Goal: Task Accomplishment & Management: Manage account settings

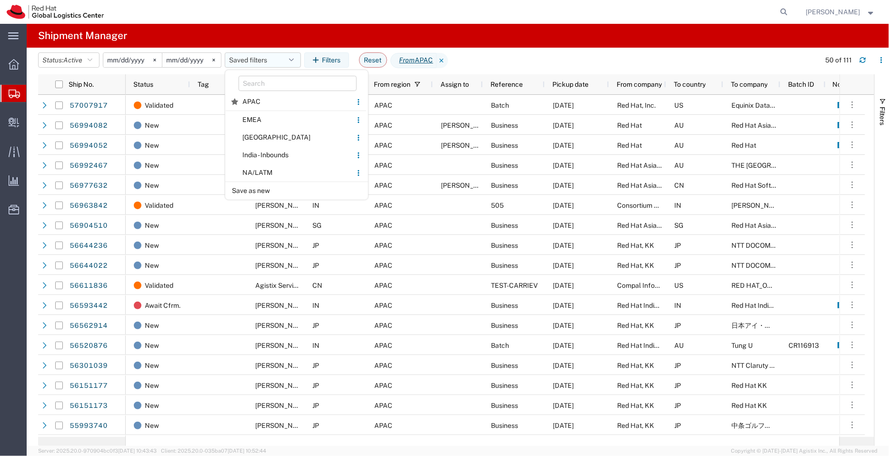
click at [252, 61] on button "Saved filters" at bounding box center [263, 59] width 76 height 15
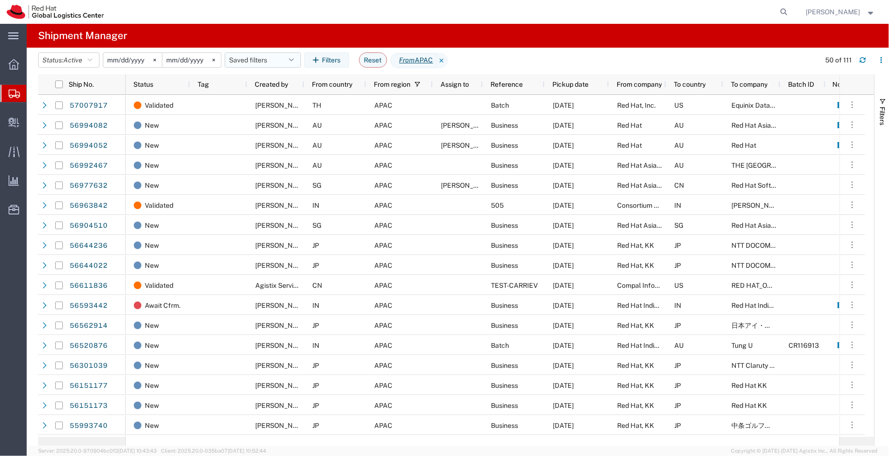
click at [252, 61] on button "Saved filters" at bounding box center [263, 59] width 76 height 15
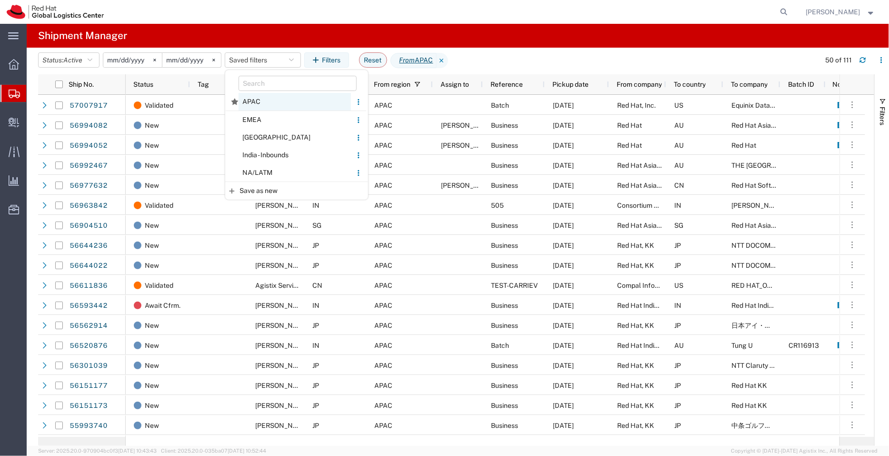
click at [257, 101] on span "APAC" at bounding box center [295, 102] width 112 height 18
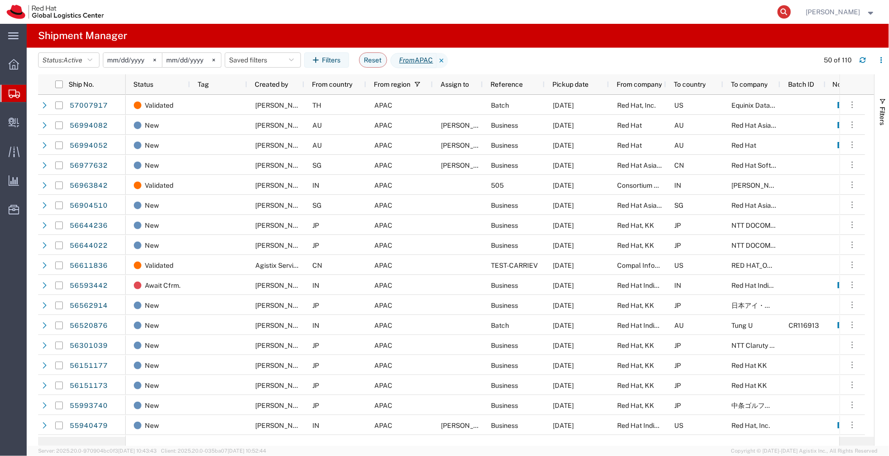
click at [788, 11] on icon at bounding box center [784, 11] width 13 height 13
paste input "3014965992"
type input "3014965992"
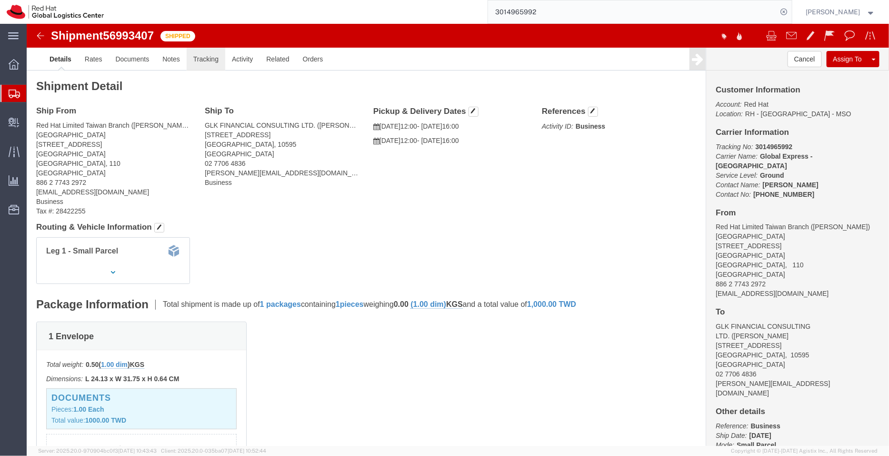
click link "Tracking"
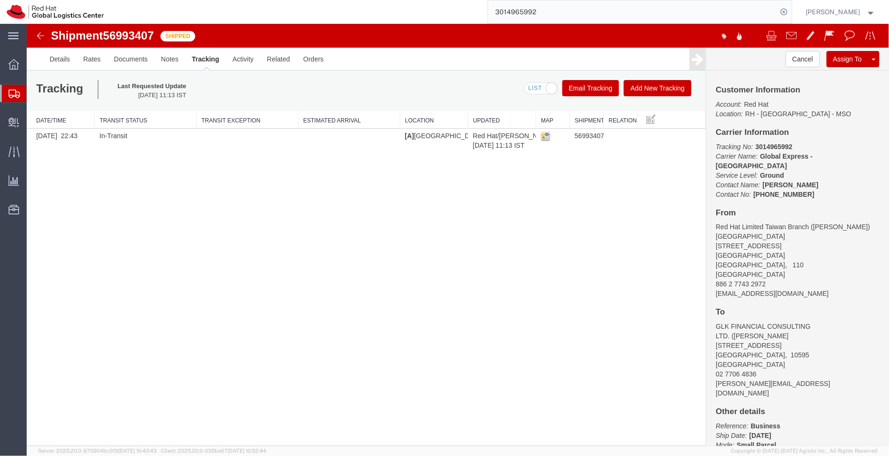
click at [644, 89] on button "Add New Tracking" at bounding box center [658, 88] width 68 height 16
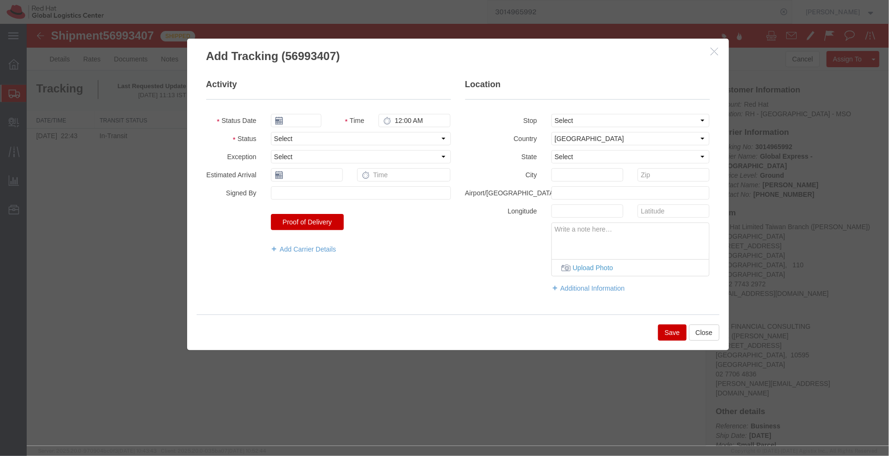
type input "[DATE]"
type input "10:00 AM"
click at [569, 124] on select "Select From: [STREET_ADDRESS]" at bounding box center [630, 119] width 159 height 13
click at [581, 122] on select "Select From: [STREET_ADDRESS]" at bounding box center [630, 119] width 159 height 13
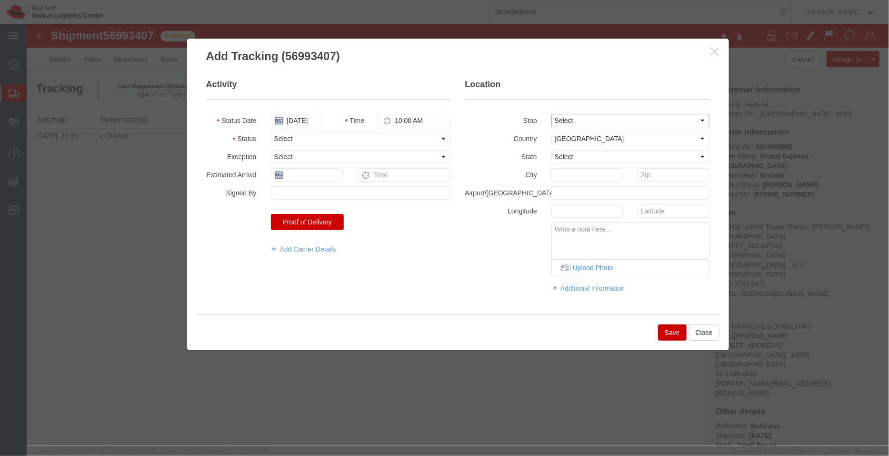
click at [636, 123] on select "Select From: [STREET_ADDRESS]" at bounding box center [630, 119] width 159 height 13
click at [635, 136] on select "Select [GEOGRAPHIC_DATA] [GEOGRAPHIC_DATA] [GEOGRAPHIC_DATA] [GEOGRAPHIC_DATA] …" at bounding box center [630, 137] width 159 height 13
select select "TW"
click at [551, 131] on select "Select [GEOGRAPHIC_DATA] [GEOGRAPHIC_DATA] [GEOGRAPHIC_DATA] [GEOGRAPHIC_DATA] …" at bounding box center [630, 137] width 159 height 13
click at [307, 121] on input "[DATE]" at bounding box center [296, 119] width 50 height 13
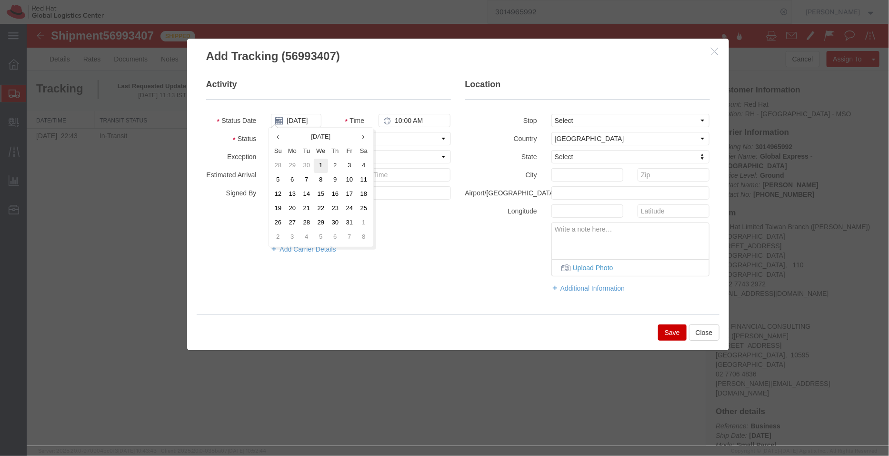
click at [320, 170] on td "1" at bounding box center [320, 165] width 14 height 14
type input "[DATE]"
click at [407, 119] on input "10:00 AM" at bounding box center [414, 119] width 72 height 13
type input "6:00 PM"
click at [352, 137] on select "Select Arrival Notice Available Arrival Notice Imported Arrive at Delivery Loca…" at bounding box center [361, 137] width 180 height 13
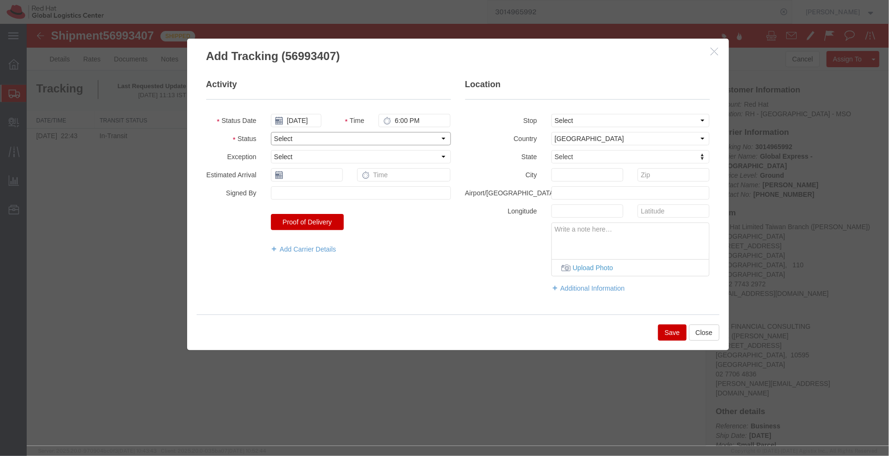
select select "DELIVRED"
click at [271, 131] on select "Select Arrival Notice Available Arrival Notice Imported Arrive at Delivery Loca…" at bounding box center [361, 137] width 180 height 13
click at [671, 333] on button "Save" at bounding box center [672, 332] width 29 height 16
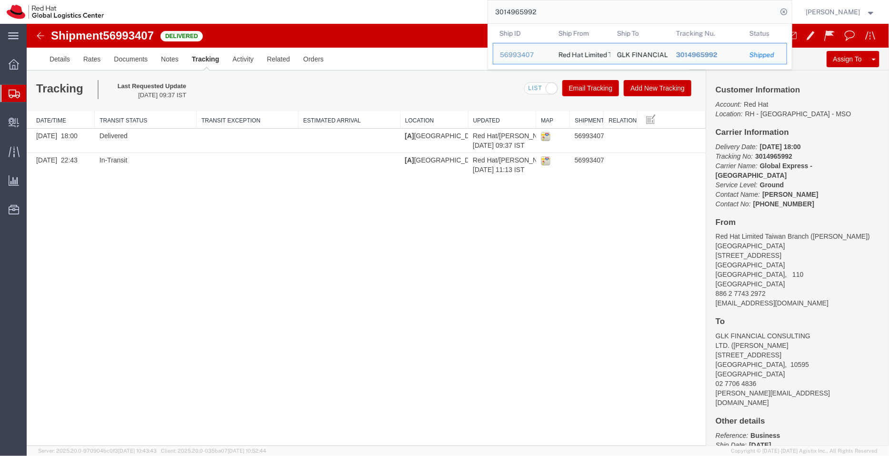
drag, startPoint x: 438, startPoint y: 13, endPoint x: 407, endPoint y: 13, distance: 30.5
click at [407, 13] on div "3014965992 Ship ID Ship From Ship To Tracking Nu. Status Ship ID 56993407 Ship …" at bounding box center [452, 12] width 682 height 24
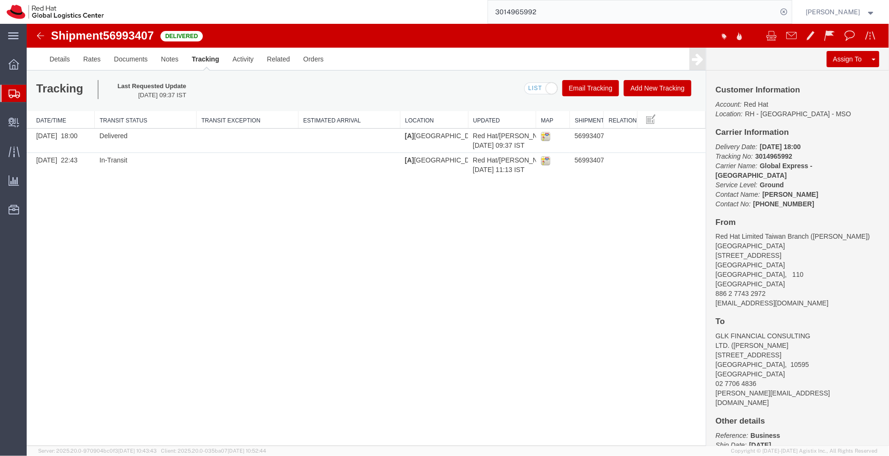
paste input "1"
type input "3014965991"
click at [782, 10] on icon at bounding box center [784, 11] width 13 height 13
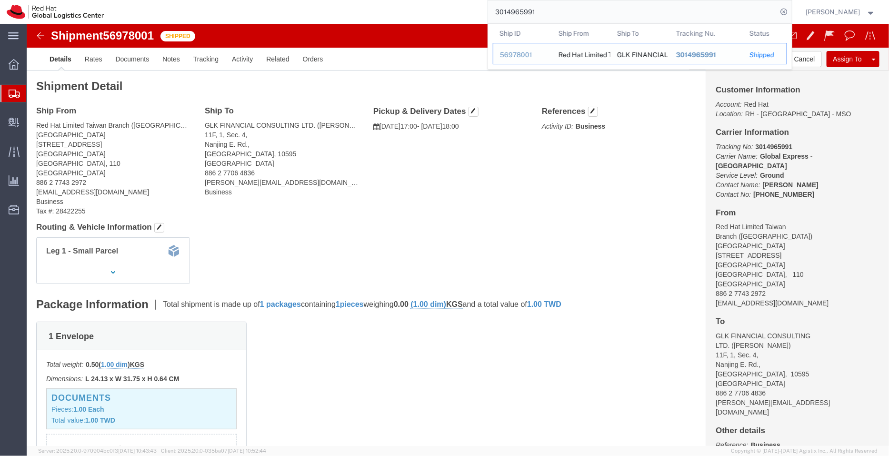
click at [707, 53] on span "3014965991" at bounding box center [696, 55] width 40 height 8
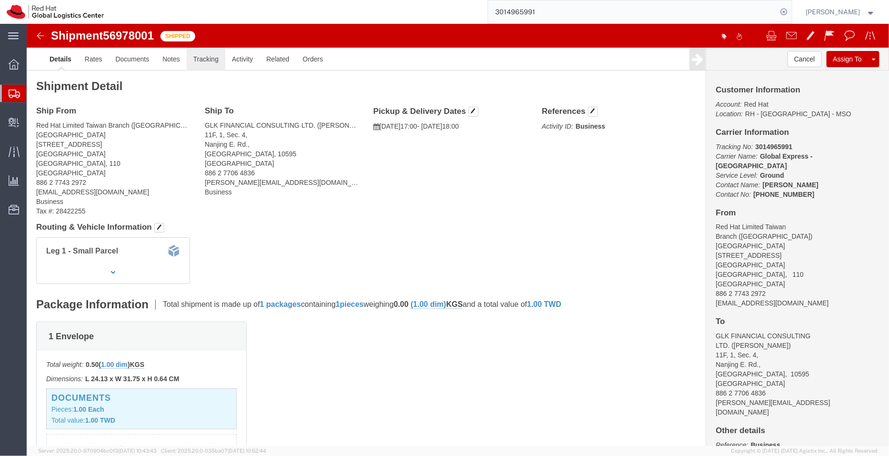
click link "Tracking"
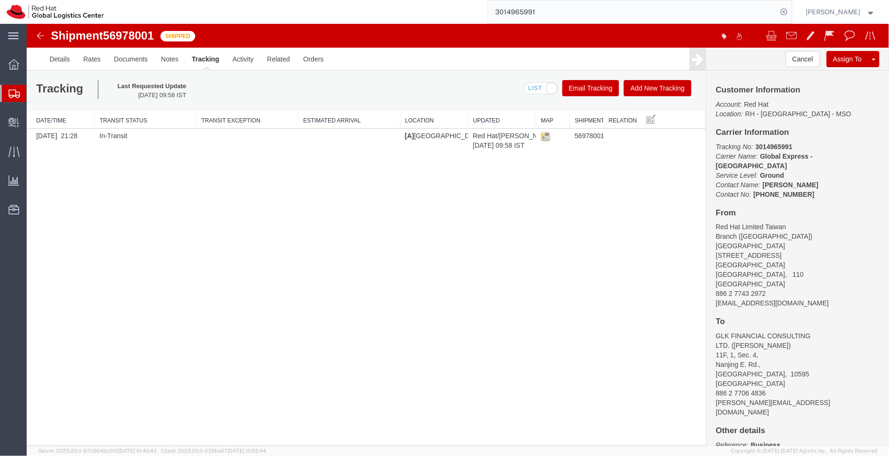
click at [642, 91] on button "Add New Tracking" at bounding box center [658, 88] width 68 height 16
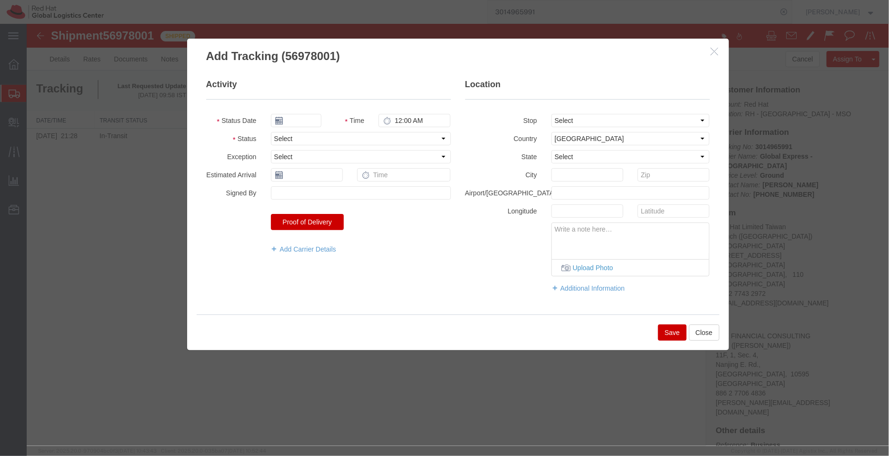
type input "[DATE]"
type input "10:00 AM"
click at [565, 141] on select "Select [GEOGRAPHIC_DATA] [GEOGRAPHIC_DATA] [GEOGRAPHIC_DATA] [GEOGRAPHIC_DATA] …" at bounding box center [630, 137] width 159 height 13
select select "TW"
click at [565, 141] on select "Select [GEOGRAPHIC_DATA] [GEOGRAPHIC_DATA] [GEOGRAPHIC_DATA] [GEOGRAPHIC_DATA] …" at bounding box center [630, 137] width 159 height 13
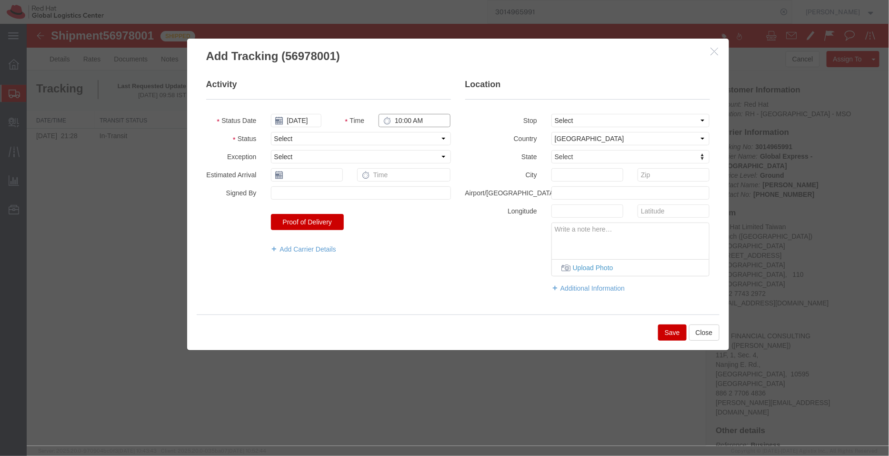
click at [404, 125] on input "10:00 AM" at bounding box center [414, 119] width 72 height 13
type input "6:00 PM"
click at [298, 122] on input "[DATE]" at bounding box center [296, 119] width 50 height 13
click at [318, 162] on td "1" at bounding box center [320, 165] width 14 height 14
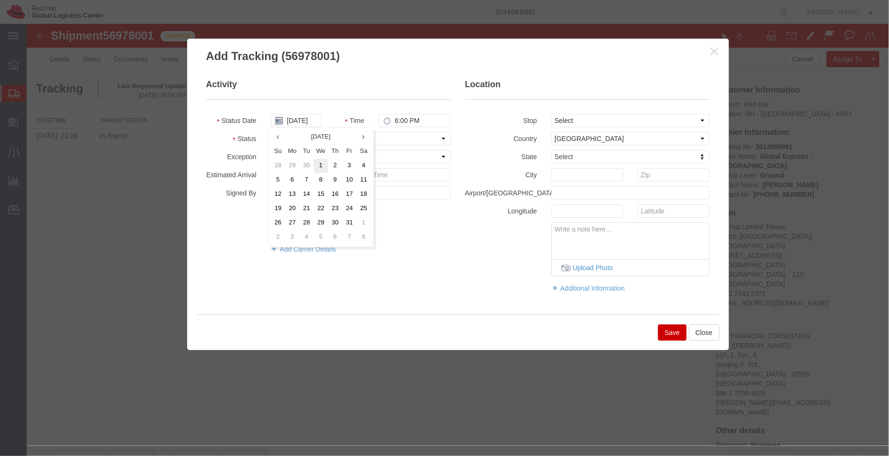
type input "[DATE]"
click at [310, 137] on select "Select Arrival Notice Available Arrival Notice Imported Arrive at Delivery Loca…" at bounding box center [361, 137] width 180 height 13
select select "DELIVRED"
click at [271, 131] on select "Select Arrival Notice Available Arrival Notice Imported Arrive at Delivery Loca…" at bounding box center [361, 137] width 180 height 13
click at [671, 334] on button "Save" at bounding box center [672, 332] width 29 height 16
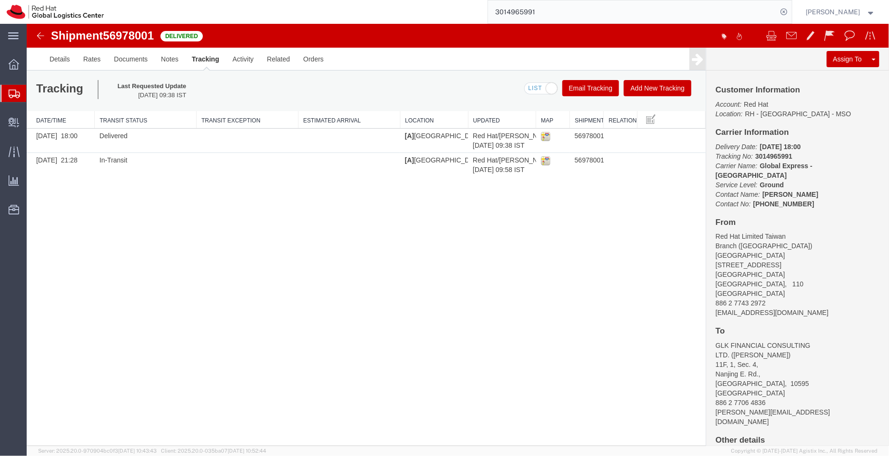
click at [0, 0] on span "Shipment Manager" at bounding box center [0, 0] width 0 height 0
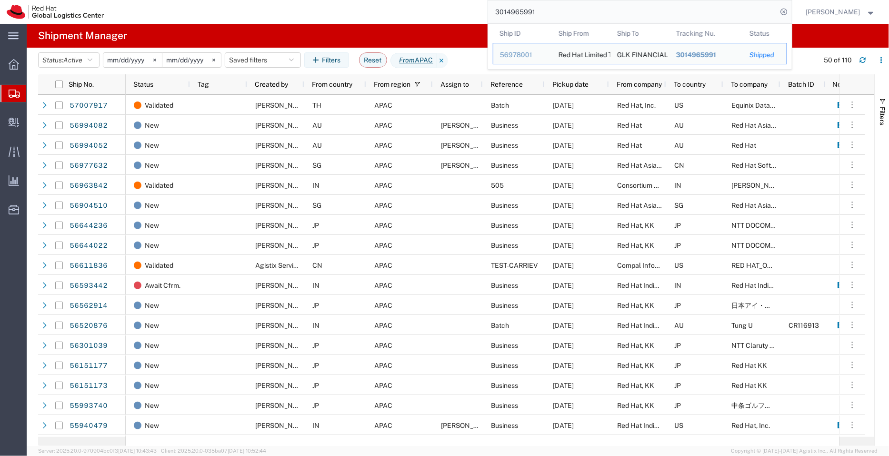
click at [552, 20] on input "3014965991" at bounding box center [633, 11] width 290 height 23
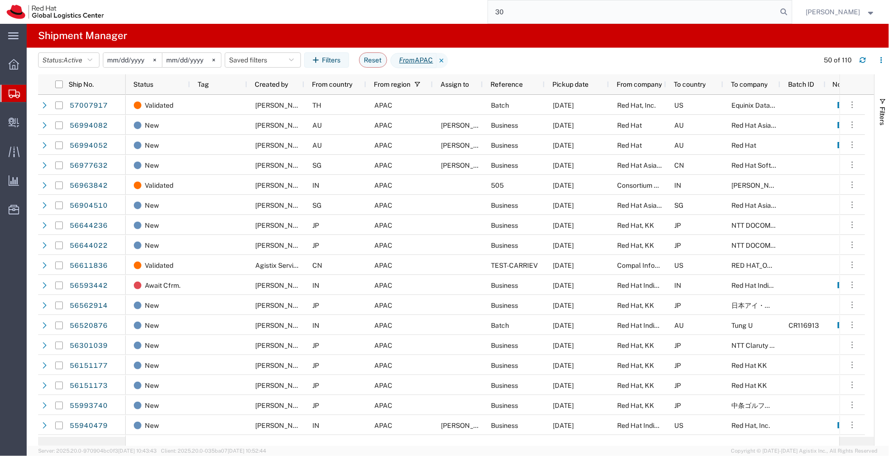
type input "3"
paste input "EM346212398IN"
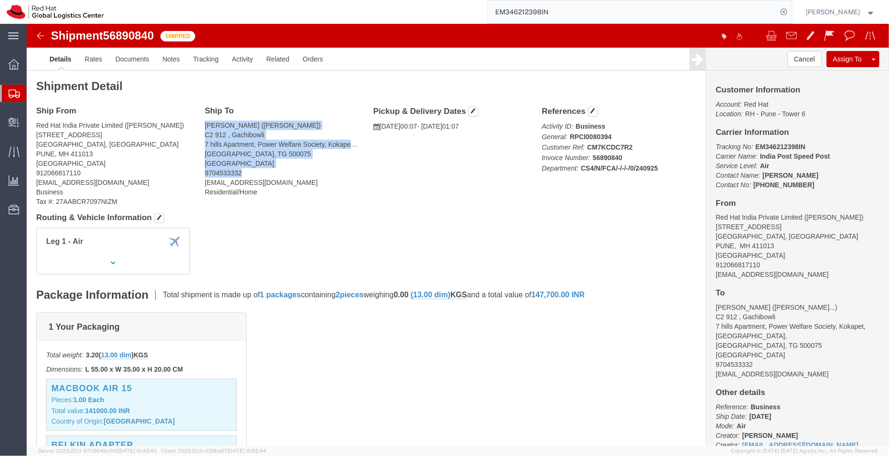
drag, startPoint x: 218, startPoint y: 148, endPoint x: 176, endPoint y: 102, distance: 62.0
click div "Ship To [GEOGRAPHIC_DATA][PERSON_NAME] ([PERSON_NAME]) C2 912 , Gachibowli 7 hi…"
copy address "[PERSON_NAME] ([PERSON_NAME]) C2 912 , Gachibowli 7 hills Apartment, Power Welf…"
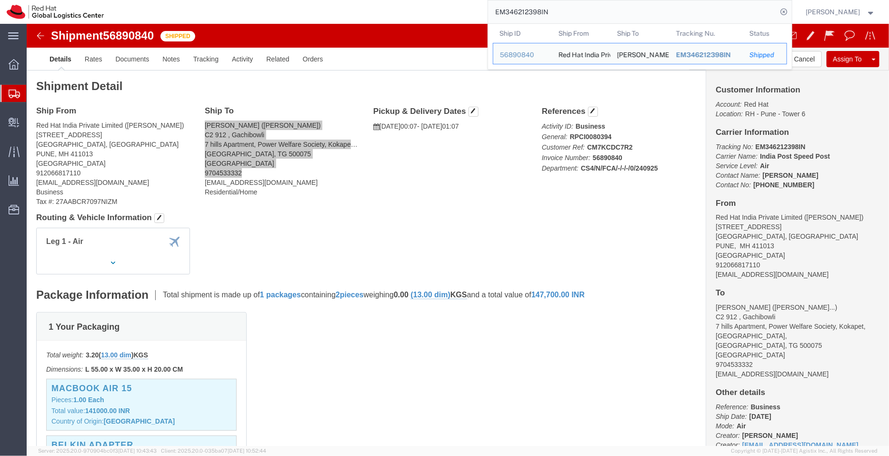
drag, startPoint x: 516, startPoint y: 8, endPoint x: 441, endPoint y: -6, distance: 76.5
click at [441, 0] on html "main_menu Created with Sketch. Collapse Menu Overview Shipments Shipment Manage…" at bounding box center [444, 228] width 889 height 456
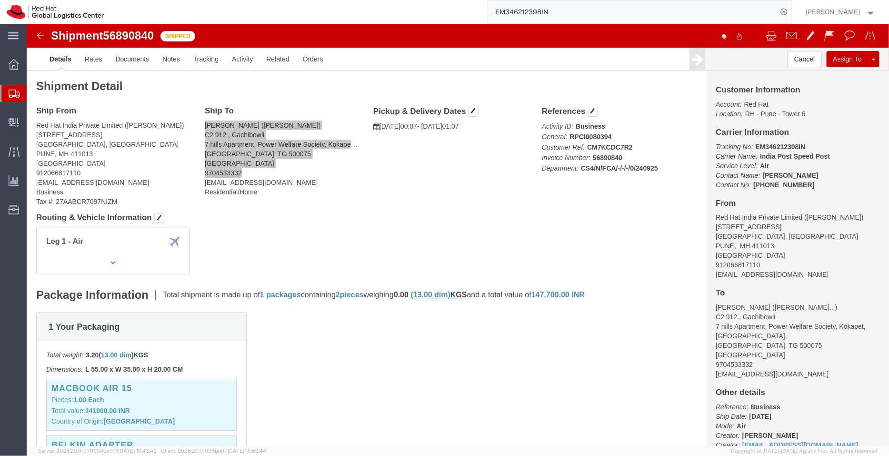
paste input "407"
click at [787, 6] on icon at bounding box center [784, 11] width 13 height 13
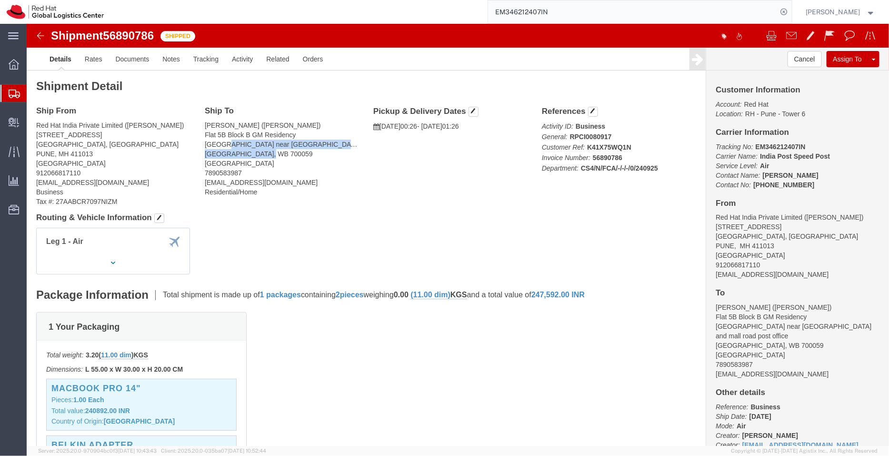
drag, startPoint x: 234, startPoint y: 130, endPoint x: 195, endPoint y: 125, distance: 39.4
click address "[PERSON_NAME] ([PERSON_NAME]) Flat 5B Block B GM Residency Arjunpur near [GEOGR…"
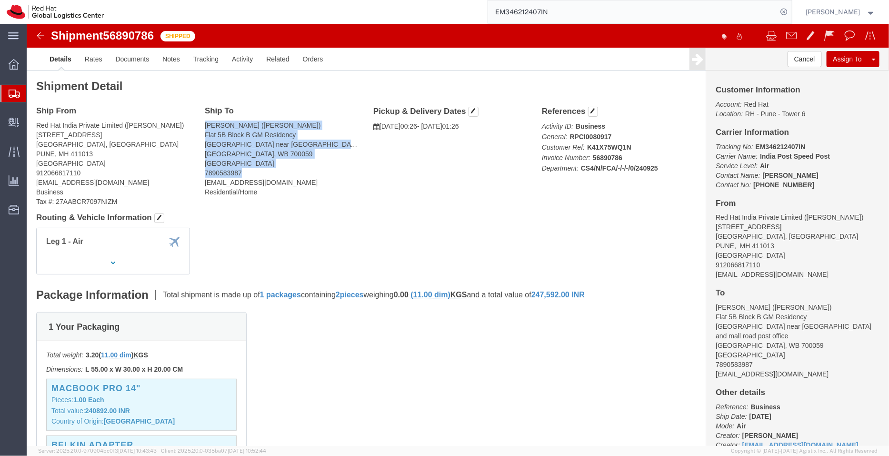
drag, startPoint x: 196, startPoint y: 144, endPoint x: 174, endPoint y: 103, distance: 46.7
click div "Ship To [PERSON_NAME] ([PERSON_NAME]) Flat 5B Block B GM Residency Arjunpur nea…"
copy address "[PERSON_NAME] ([PERSON_NAME]) Flat 5B Block B GM Residency Arjunpur near [GEOGR…"
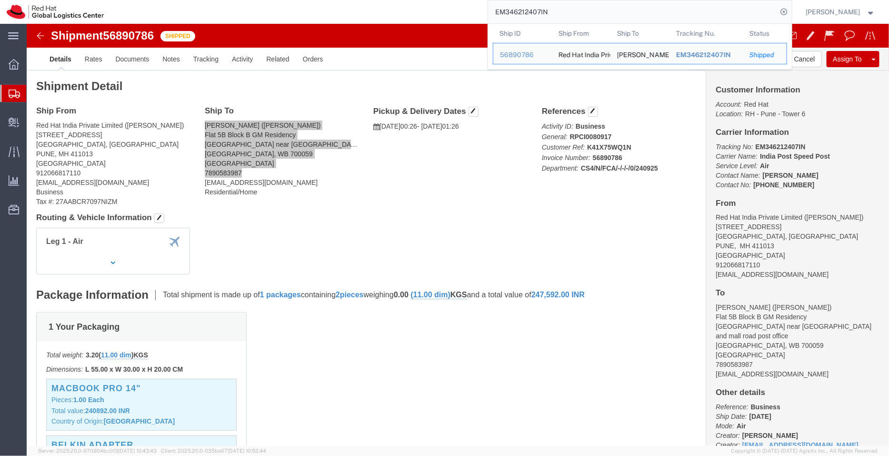
drag, startPoint x: 557, startPoint y: 9, endPoint x: 425, endPoint y: -9, distance: 133.1
click at [425, 0] on html "main_menu Created with Sketch. Collapse Menu Overview Shipments Shipment Manage…" at bounding box center [444, 228] width 889 height 456
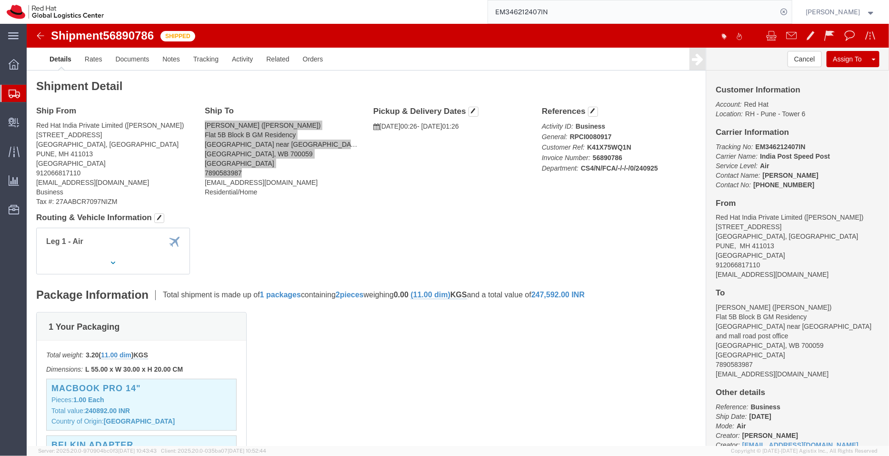
paste input "393796247016"
type input "393796247016"
